Goal: Information Seeking & Learning: Learn about a topic

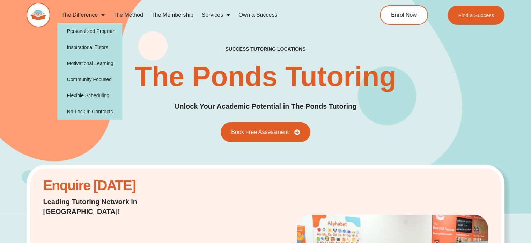
click at [87, 17] on link "The Difference" at bounding box center [83, 15] width 52 height 16
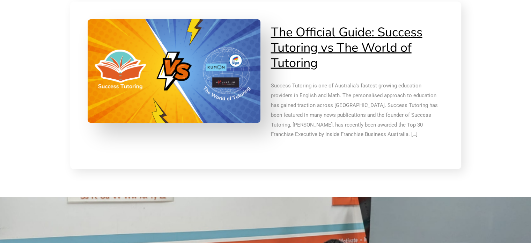
scroll to position [1656, 0]
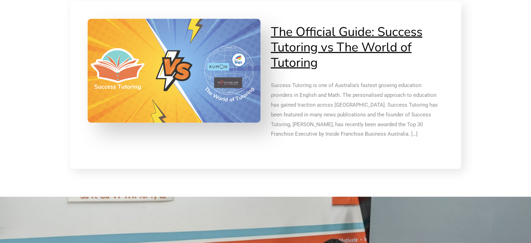
click at [204, 60] on img at bounding box center [173, 70] width 181 height 109
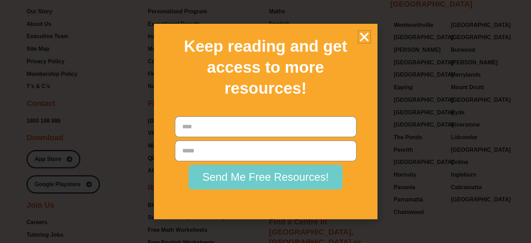
scroll to position [6213, 0]
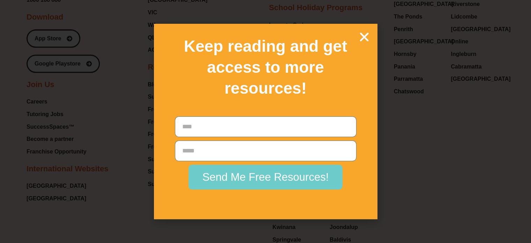
click at [364, 36] on icon "Close" at bounding box center [364, 37] width 12 height 12
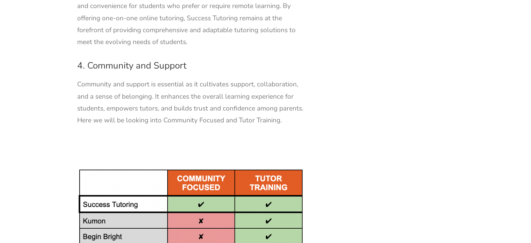
scroll to position [4376, 0]
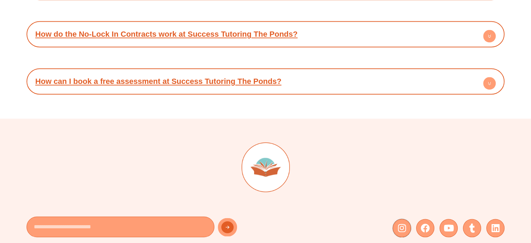
scroll to position [3724, 0]
